Goal: Information Seeking & Learning: Learn about a topic

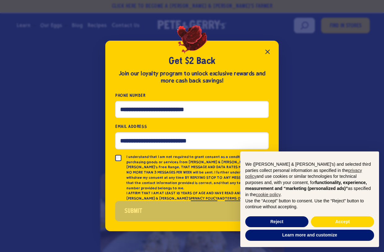
click at [271, 51] on button "Close popup" at bounding box center [268, 52] width 12 height 12
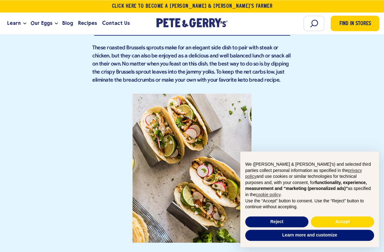
scroll to position [3256, 0]
click at [275, 227] on button "Reject" at bounding box center [276, 221] width 63 height 11
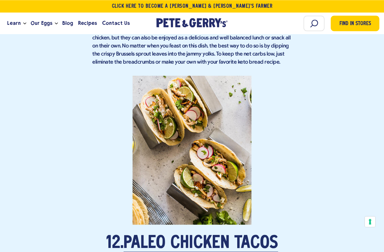
scroll to position [3274, 0]
click at [83, 23] on span "Recipes" at bounding box center [87, 23] width 19 height 8
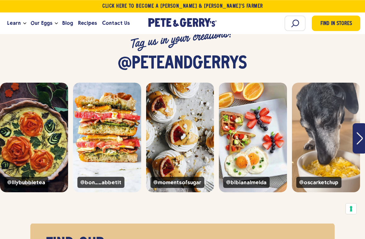
scroll to position [807, 0]
click at [363, 154] on button "Next" at bounding box center [360, 138] width 14 height 30
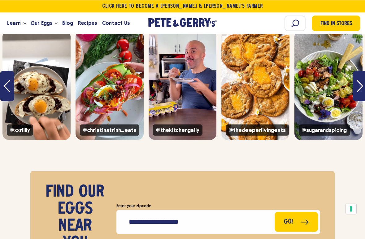
scroll to position [852, 0]
click at [365, 99] on button "Next" at bounding box center [360, 86] width 14 height 30
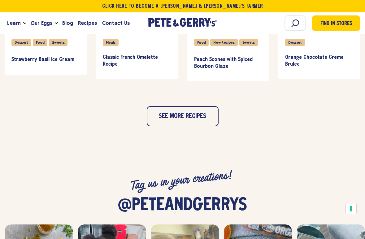
scroll to position [658, 0]
click at [178, 126] on button "See more recipes" at bounding box center [183, 116] width 72 height 20
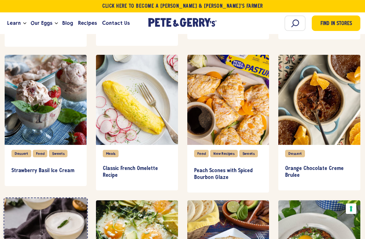
scroll to position [546, 0]
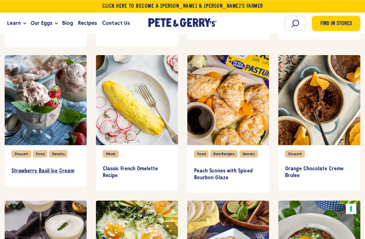
click at [47, 175] on h3 "Strawberry Basil Ice Cream" at bounding box center [45, 171] width 68 height 7
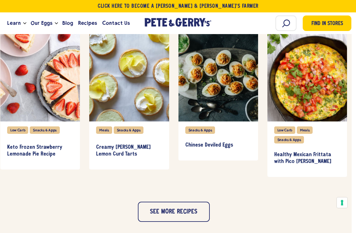
scroll to position [860, 4]
